Goal: Task Accomplishment & Management: Complete application form

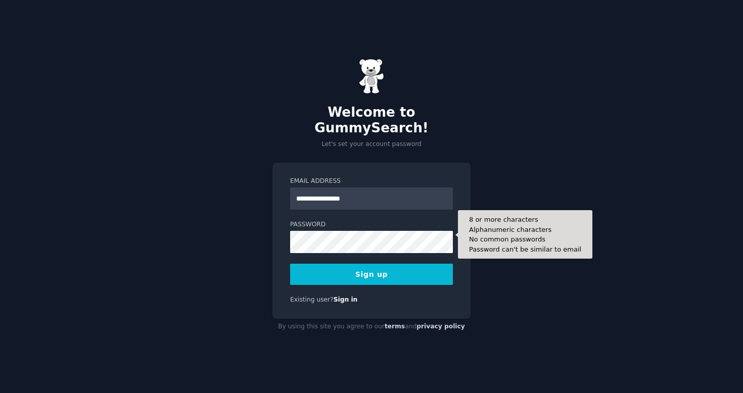
type input "**********"
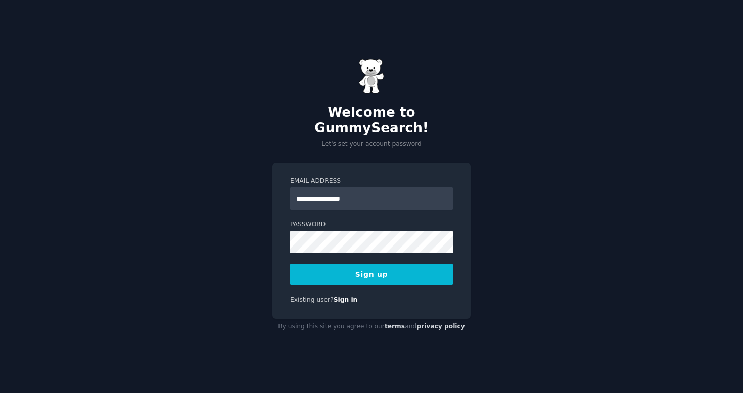
click at [359, 270] on button "Sign up" at bounding box center [371, 274] width 163 height 21
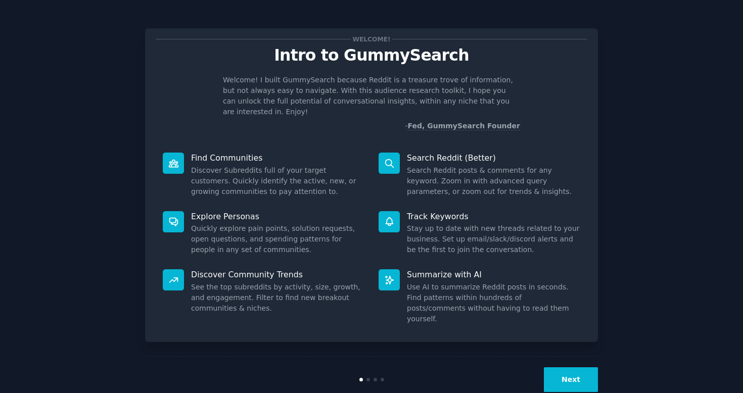
click at [571, 367] on button "Next" at bounding box center [571, 379] width 54 height 25
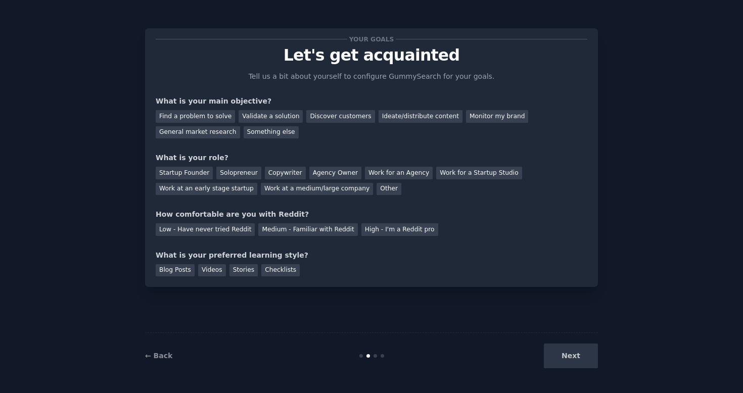
click at [571, 357] on div "Next" at bounding box center [522, 356] width 151 height 25
click at [221, 115] on div "Find a problem to solve" at bounding box center [195, 116] width 79 height 13
click at [184, 173] on div "Startup Founder" at bounding box center [184, 173] width 57 height 13
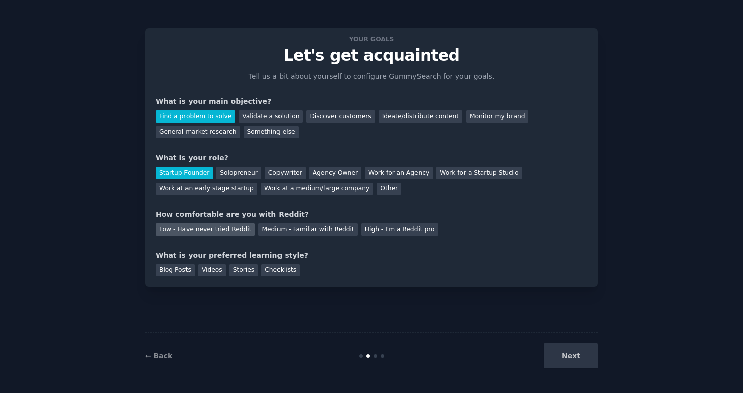
click at [234, 230] on div "Low - Have never tried Reddit" at bounding box center [205, 229] width 99 height 13
click at [215, 270] on div "Videos" at bounding box center [212, 270] width 28 height 13
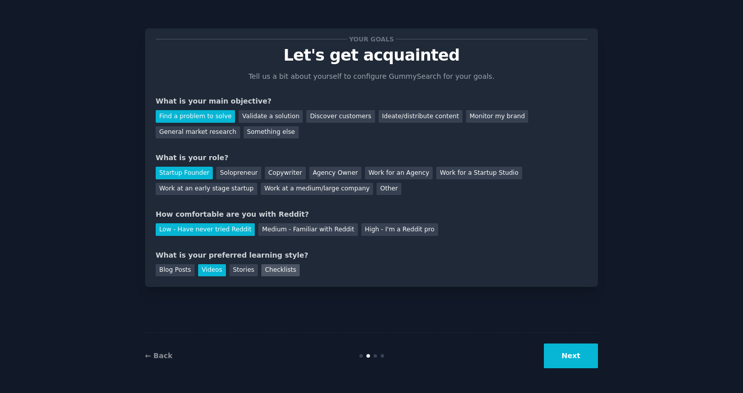
click at [288, 274] on div "Checklists" at bounding box center [280, 270] width 38 height 13
click at [213, 268] on div "Videos" at bounding box center [212, 270] width 28 height 13
click at [580, 363] on button "Next" at bounding box center [571, 356] width 54 height 25
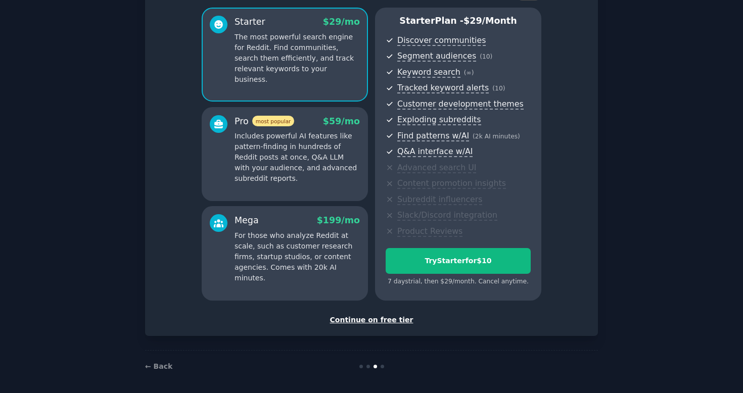
scroll to position [82, 0]
click at [384, 317] on div "Continue on free tier" at bounding box center [371, 320] width 431 height 11
